Goal: Check status: Check status

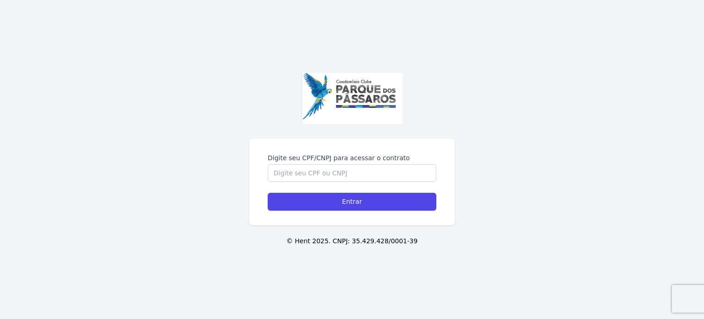
drag, startPoint x: 229, startPoint y: 203, endPoint x: 516, endPoint y: 188, distance: 287.3
click at [516, 188] on div "Digite seu CPF/CNPJ para acessar o contrato Entrar © Hent 2025. CNPJ: 35.429.42…" at bounding box center [352, 159] width 704 height 319
click at [323, 171] on input "Digite seu CPF/CNPJ para acessar o contrato" at bounding box center [352, 172] width 169 height 17
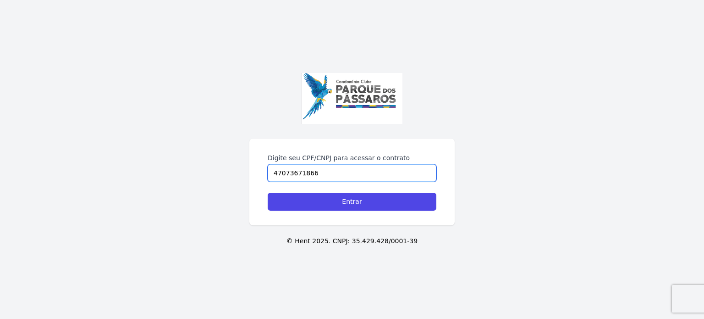
type input "47073671866"
click at [268, 192] on input "Entrar" at bounding box center [352, 201] width 169 height 18
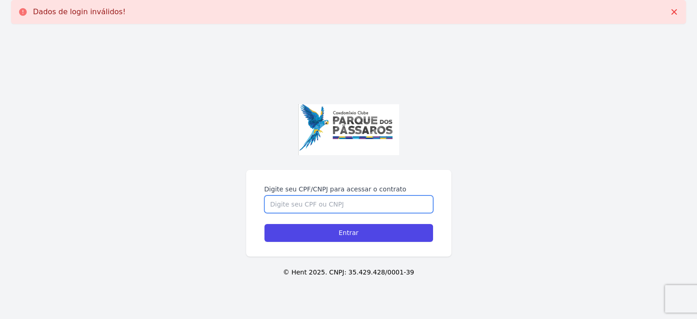
click at [285, 201] on input "Digite seu CPF/CNPJ para acessar o contrato" at bounding box center [348, 203] width 169 height 17
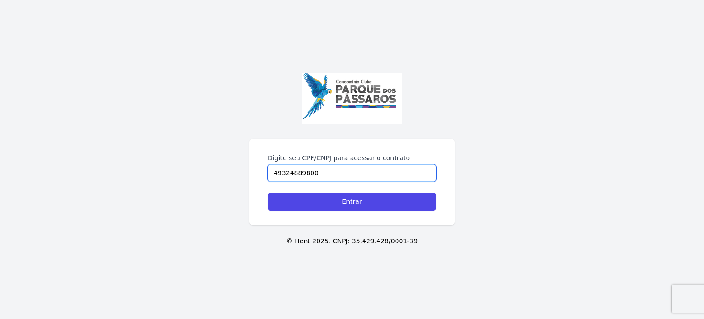
type input "49324889800"
click at [268, 192] on input "Entrar" at bounding box center [352, 201] width 169 height 18
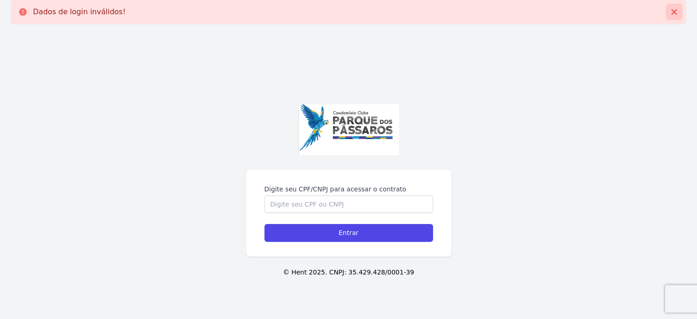
click at [673, 11] on icon at bounding box center [673, 11] width 5 height 5
